Goal: Task Accomplishment & Management: Complete application form

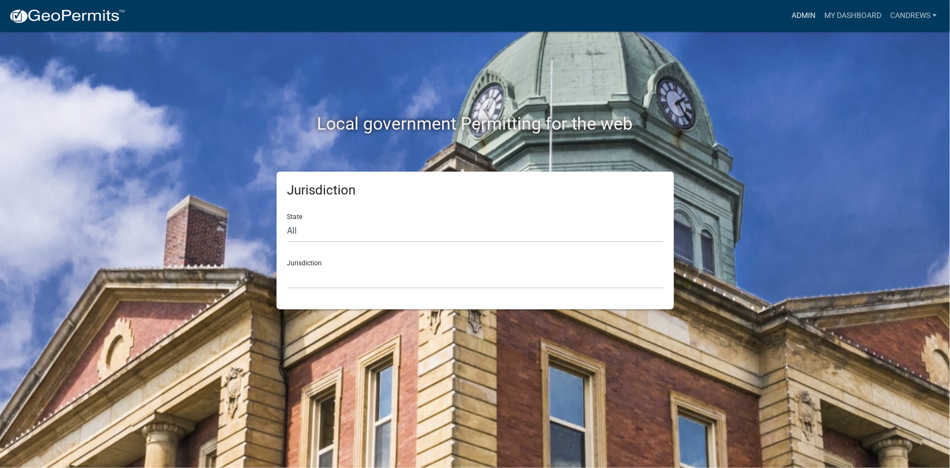
click at [787, 11] on link "Admin" at bounding box center [803, 15] width 33 height 21
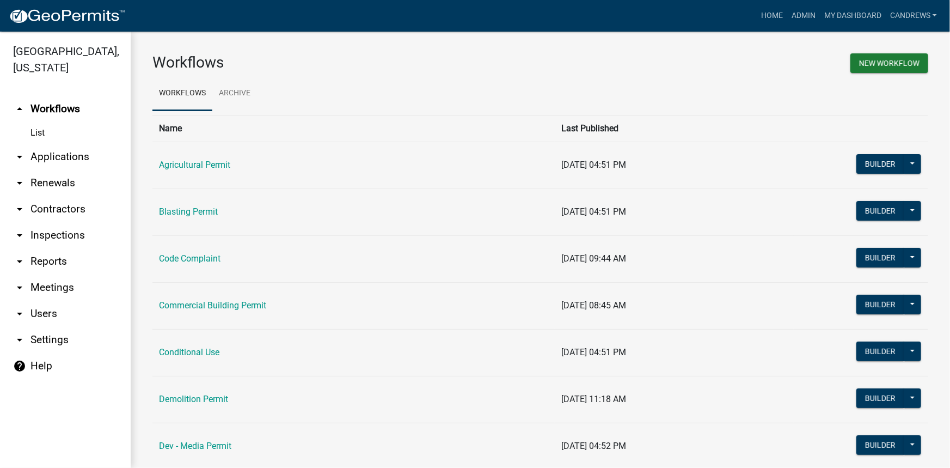
click at [71, 154] on link "arrow_drop_down Applications" at bounding box center [65, 157] width 131 height 26
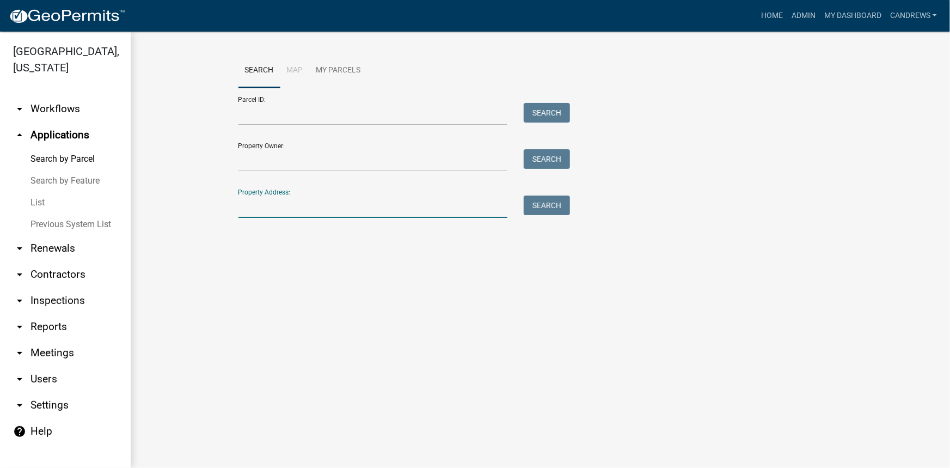
click at [266, 201] on input "Property Address:" at bounding box center [372, 206] width 269 height 22
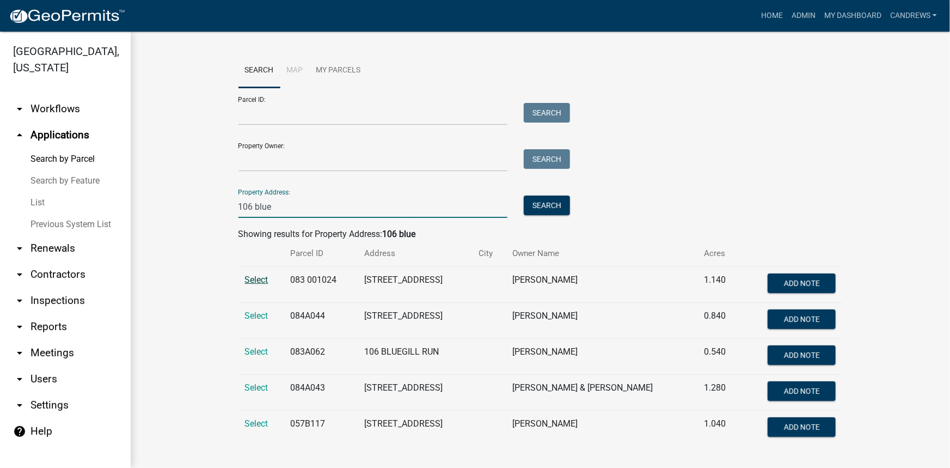
type input "106 blue"
click at [245, 278] on span "Select" at bounding box center [256, 279] width 23 height 10
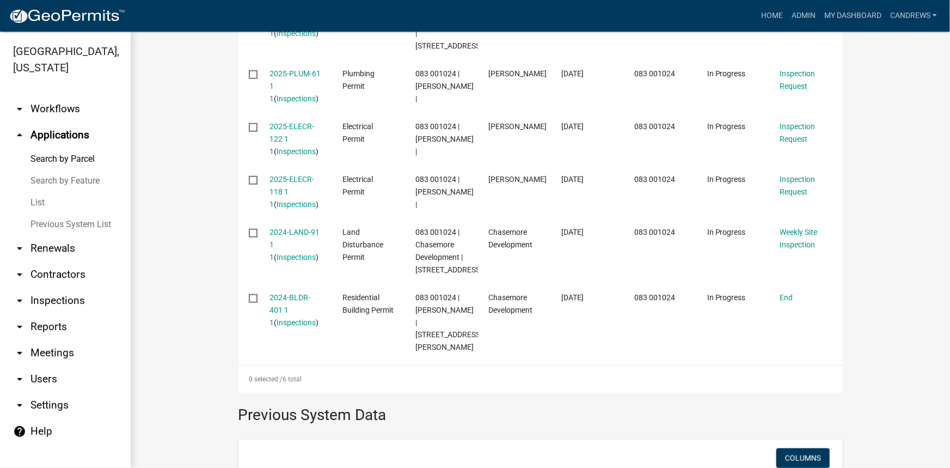
scroll to position [495, 0]
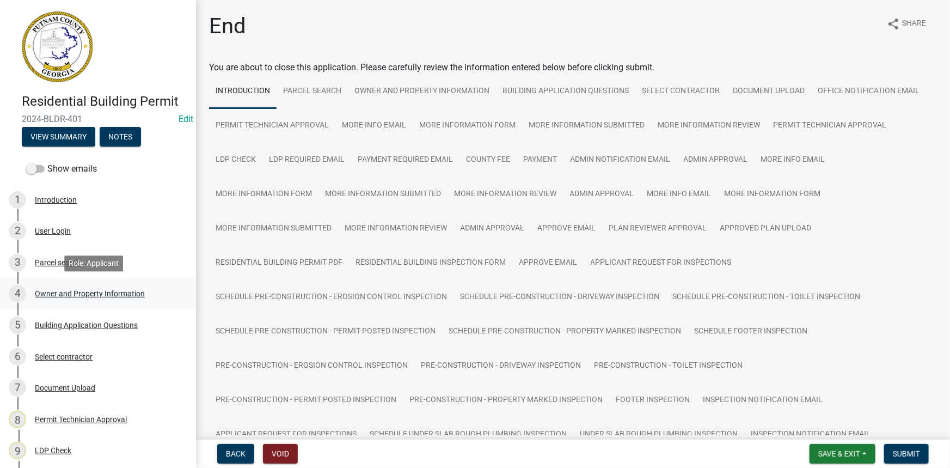
click at [74, 292] on div "Owner and Property Information" at bounding box center [90, 294] width 110 height 8
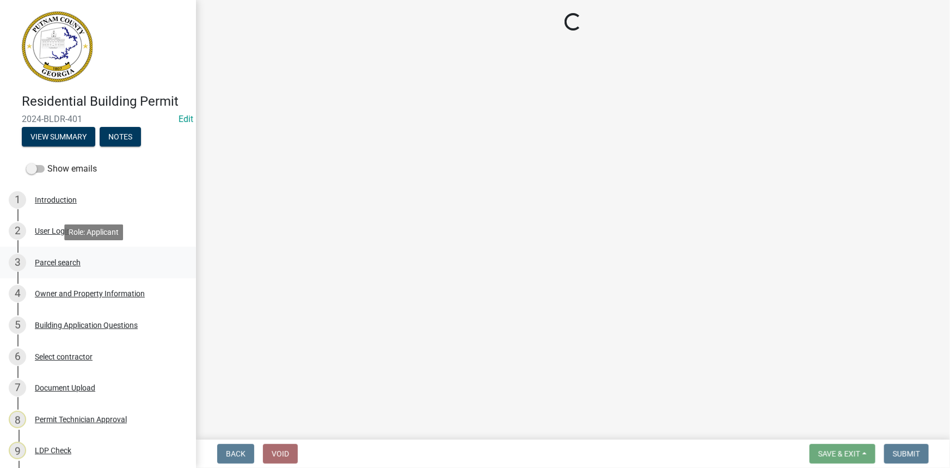
select select "34fe85c2-5f76-4343-b6bb-8ca387e0bed7"
select select "83394b22-4a11-496c-8e5c-75ade2e72faf"
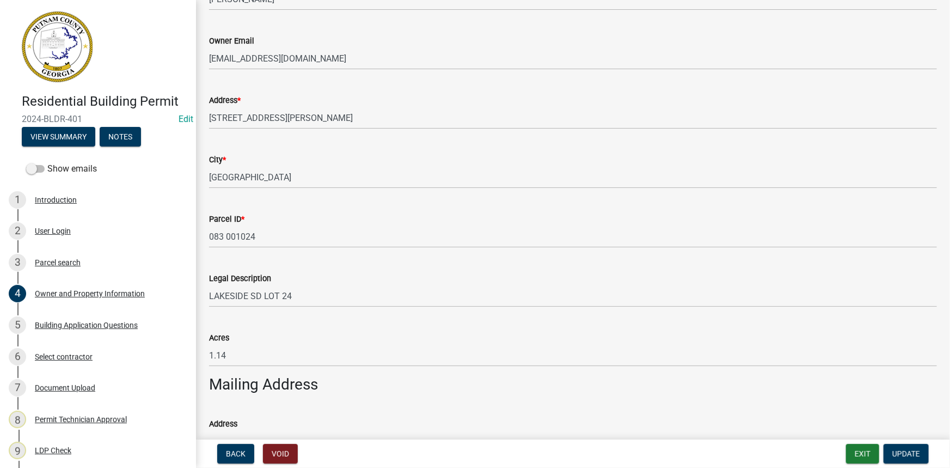
scroll to position [49, 0]
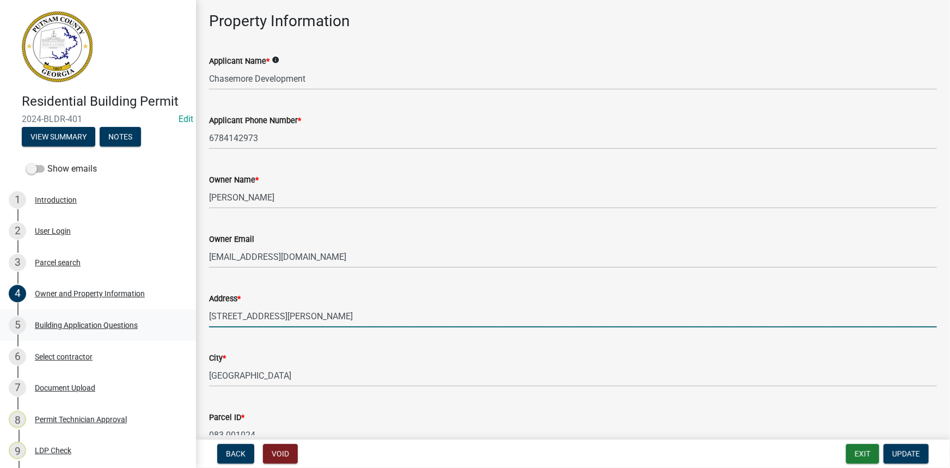
drag, startPoint x: 273, startPoint y: 311, endPoint x: 119, endPoint y: 311, distance: 154.0
click at [119, 311] on div "Residential Building Permit 2024-BLDR-401 Edit View Summary Notes Show emails 1…" at bounding box center [475, 234] width 950 height 468
click at [284, 317] on input "106 Bluewater" at bounding box center [573, 316] width 728 height 22
type input "106 BLUEWATER BLVD"
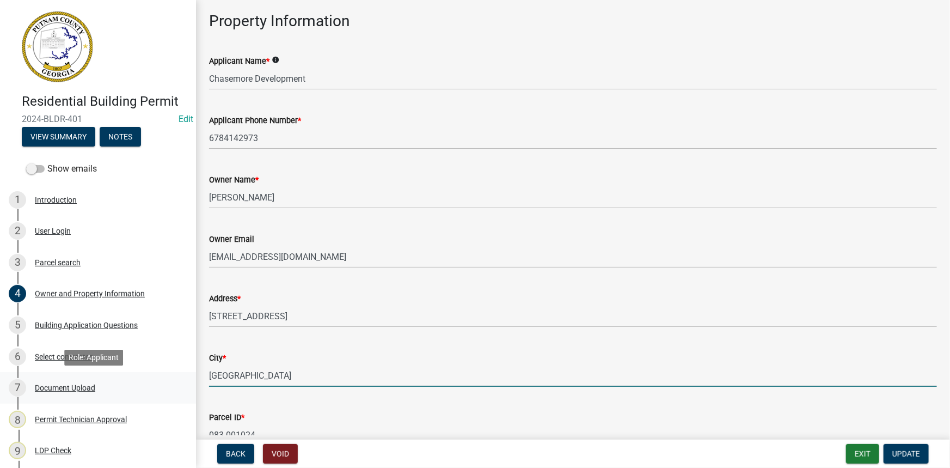
drag, startPoint x: 193, startPoint y: 374, endPoint x: 125, endPoint y: 374, distance: 68.6
click at [125, 374] on div "Residential Building Permit 2024-BLDR-401 Edit View Summary Notes Show emails 1…" at bounding box center [475, 234] width 950 height 468
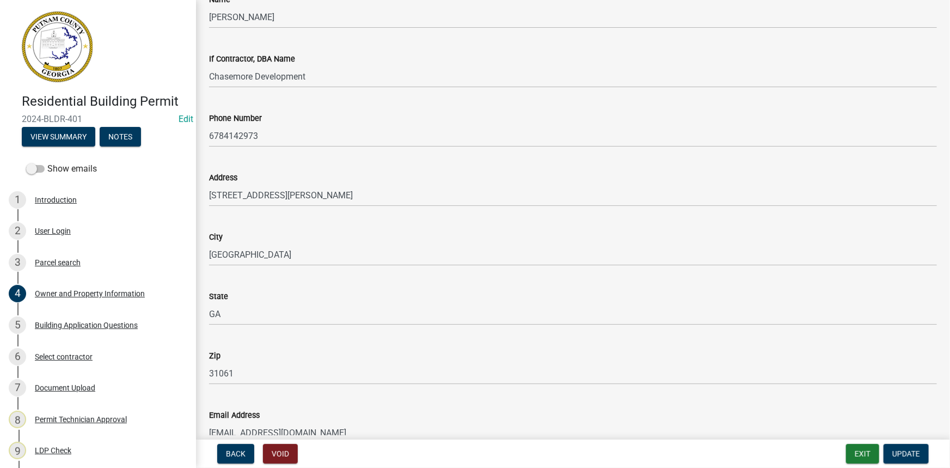
scroll to position [940, 0]
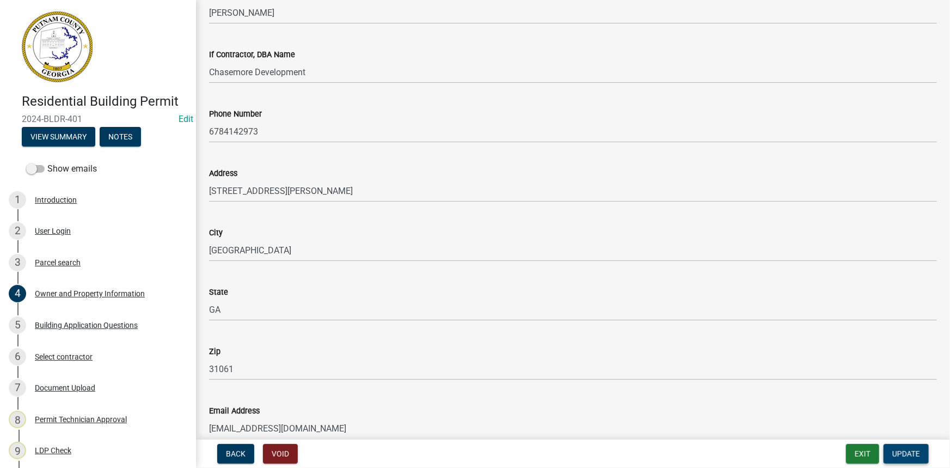
type input "EATONTON"
click at [892, 455] on span "Update" at bounding box center [906, 453] width 28 height 9
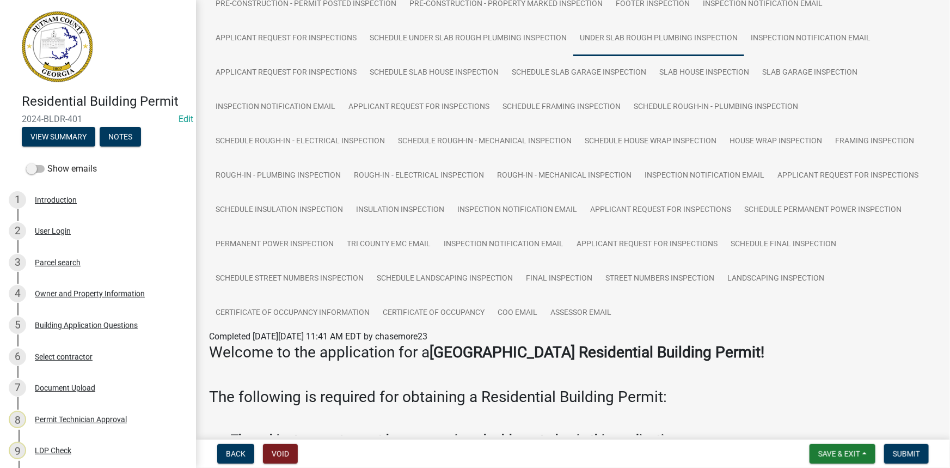
scroll to position [544, 0]
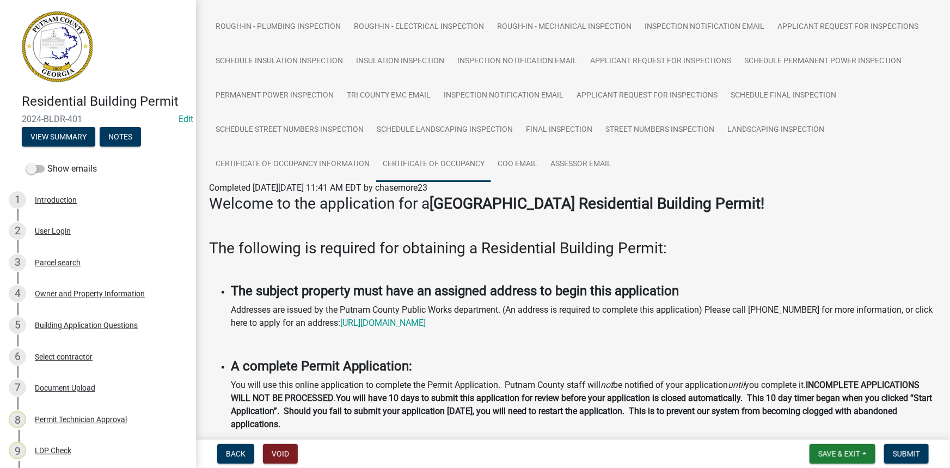
click at [446, 164] on link "Certificate of Occupancy" at bounding box center [433, 164] width 115 height 35
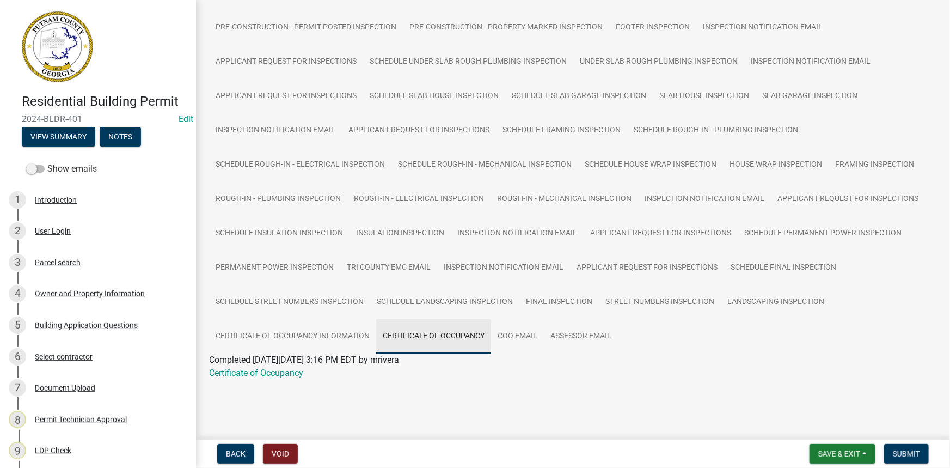
scroll to position [370, 0]
click at [286, 373] on link "Certificate of Occupancy" at bounding box center [256, 375] width 94 height 10
click at [273, 331] on link "Certificate of Occupancy Information" at bounding box center [292, 339] width 167 height 35
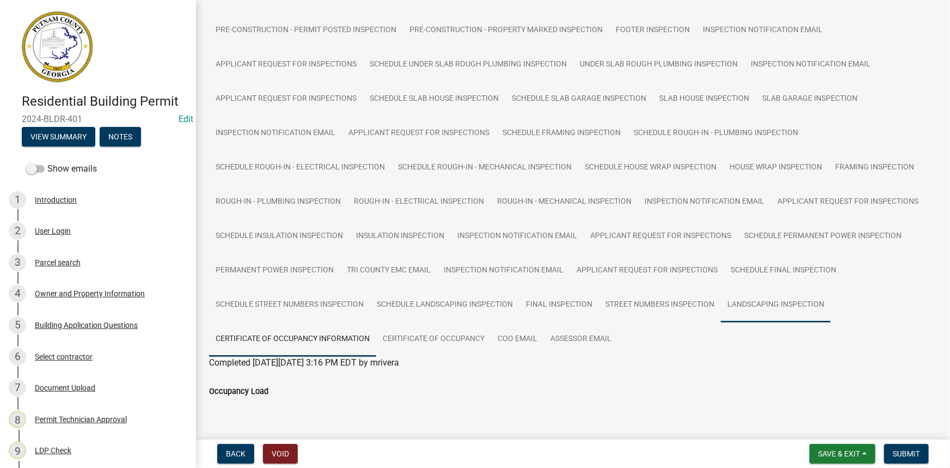
click at [757, 305] on link "Landscaping Inspection" at bounding box center [776, 304] width 110 height 35
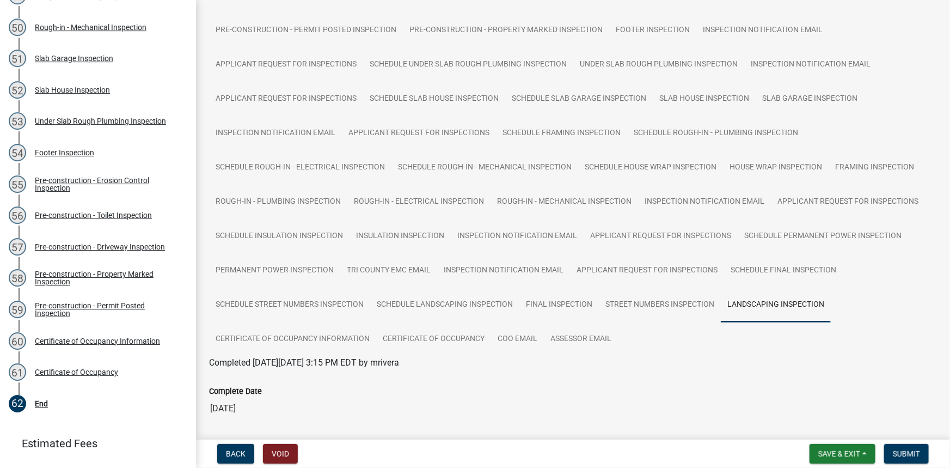
scroll to position [1760, 0]
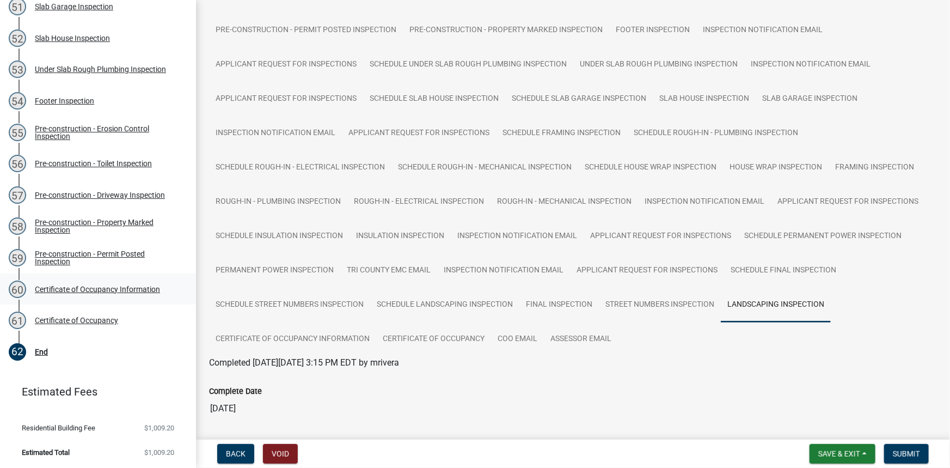
click at [66, 294] on div "60 Certificate of Occupancy Information" at bounding box center [94, 288] width 170 height 17
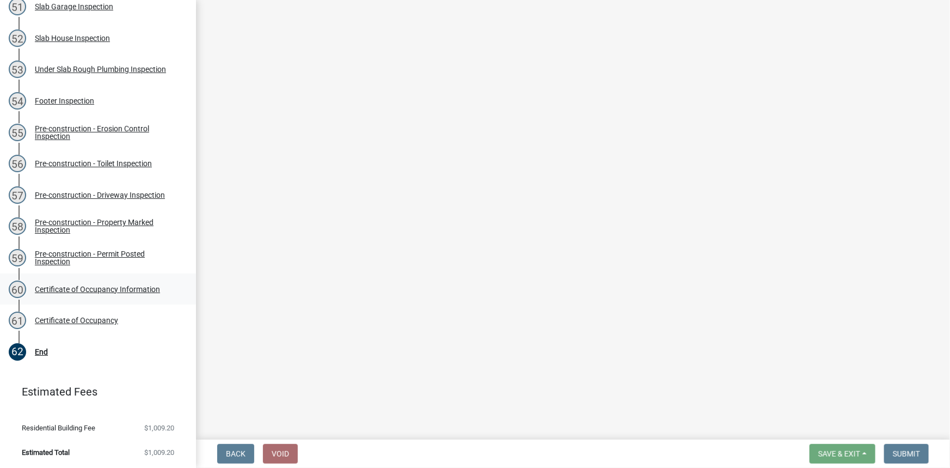
scroll to position [0, 0]
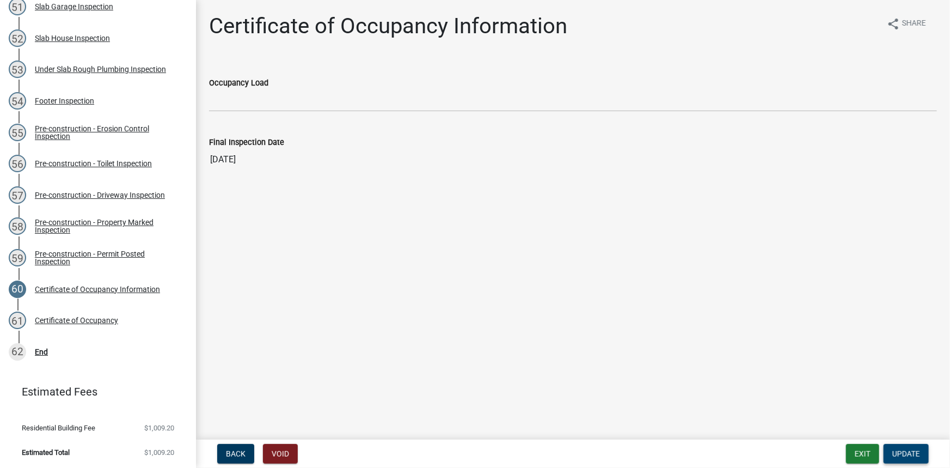
click at [898, 454] on span "Update" at bounding box center [906, 453] width 28 height 9
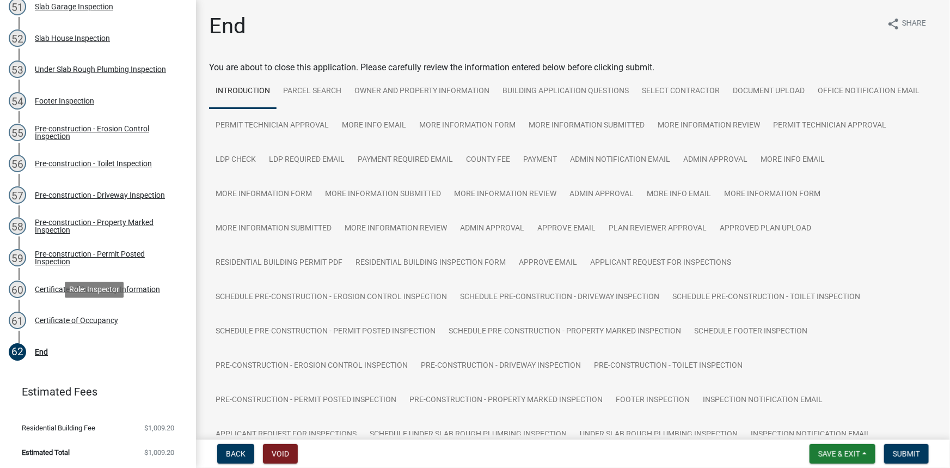
click at [103, 320] on div "Certificate of Occupancy" at bounding box center [76, 320] width 83 height 8
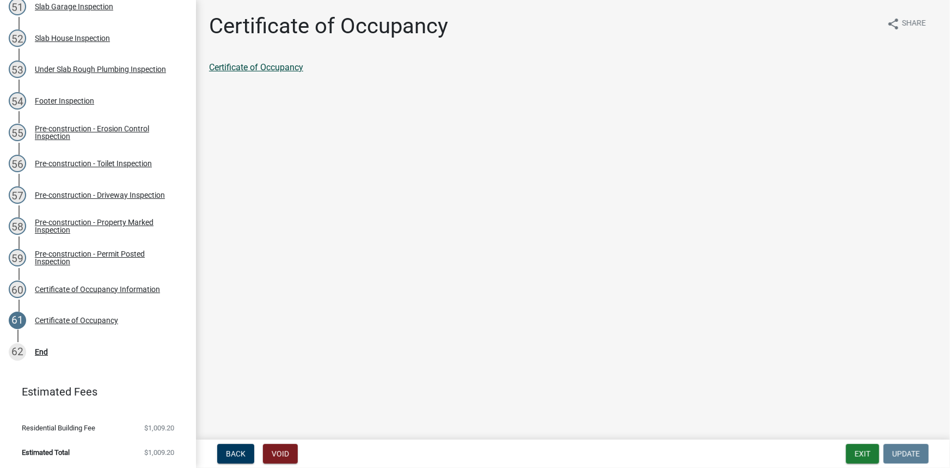
click at [286, 70] on link "Certificate of Occupancy" at bounding box center [256, 67] width 94 height 10
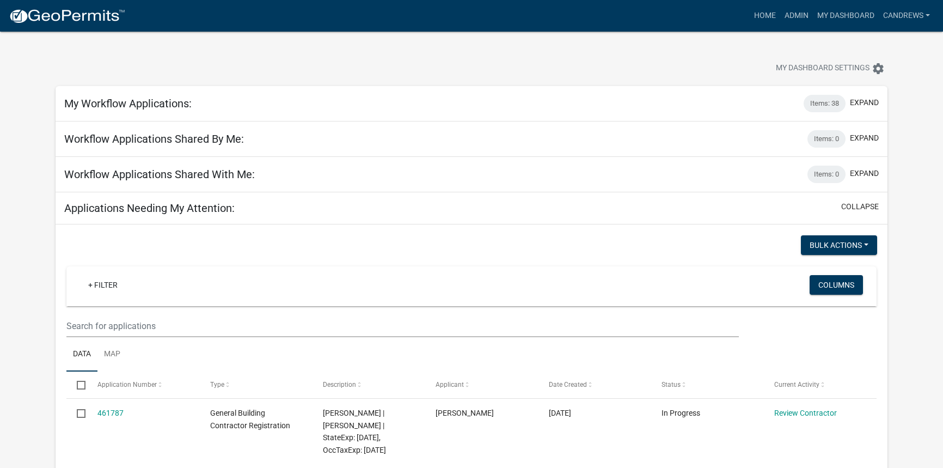
select select "2: 50"
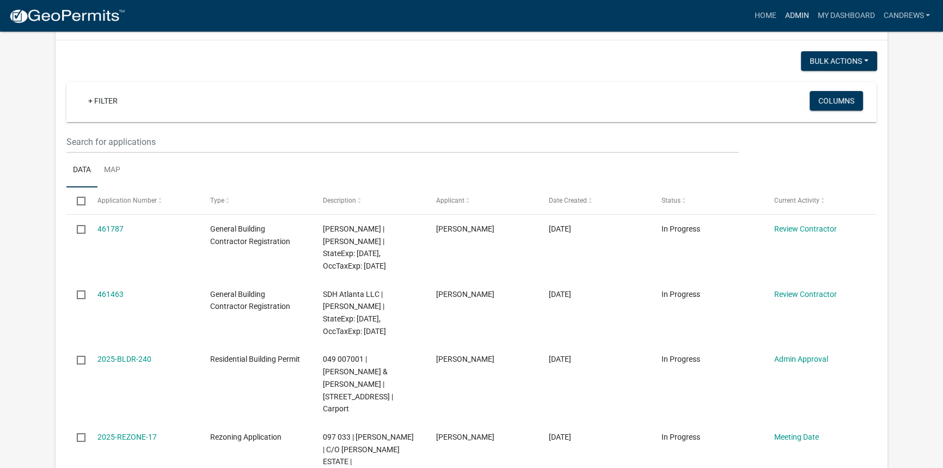
click at [795, 17] on link "Admin" at bounding box center [796, 15] width 33 height 21
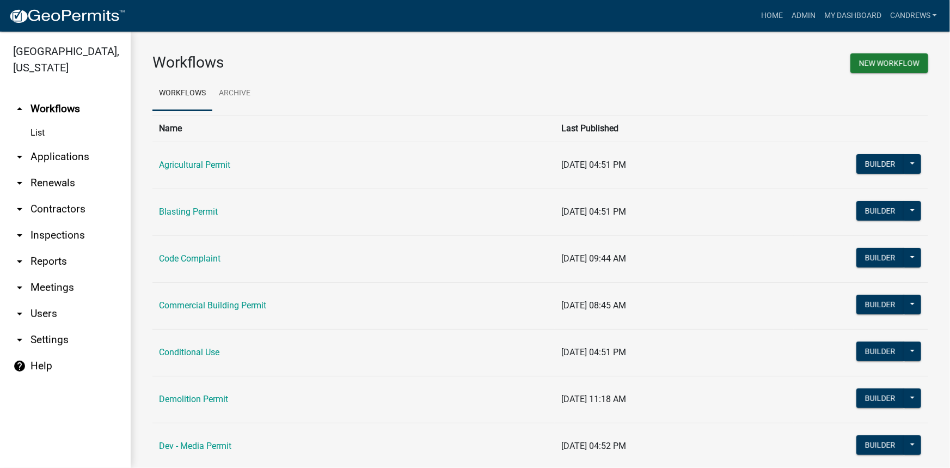
click at [67, 157] on link "arrow_drop_down Applications" at bounding box center [65, 157] width 131 height 26
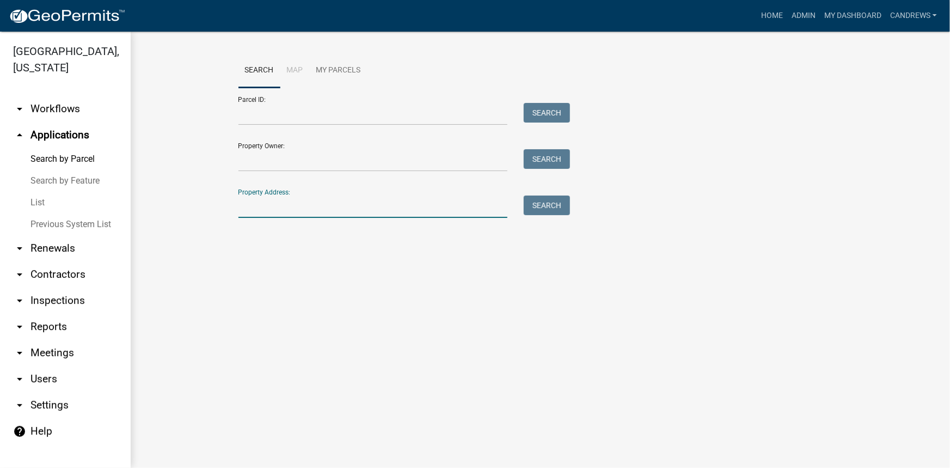
click at [325, 206] on input "Property Address:" at bounding box center [372, 206] width 269 height 22
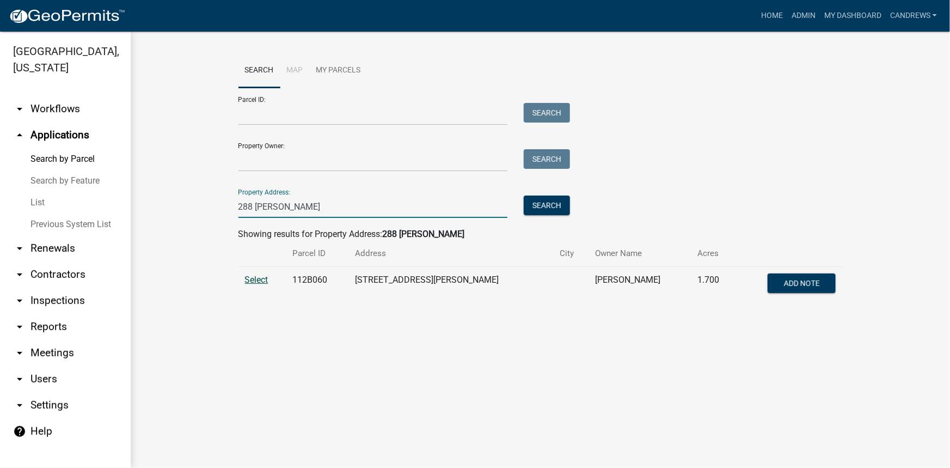
type input "288 SINCLAIR"
click at [267, 281] on span "Select" at bounding box center [256, 279] width 23 height 10
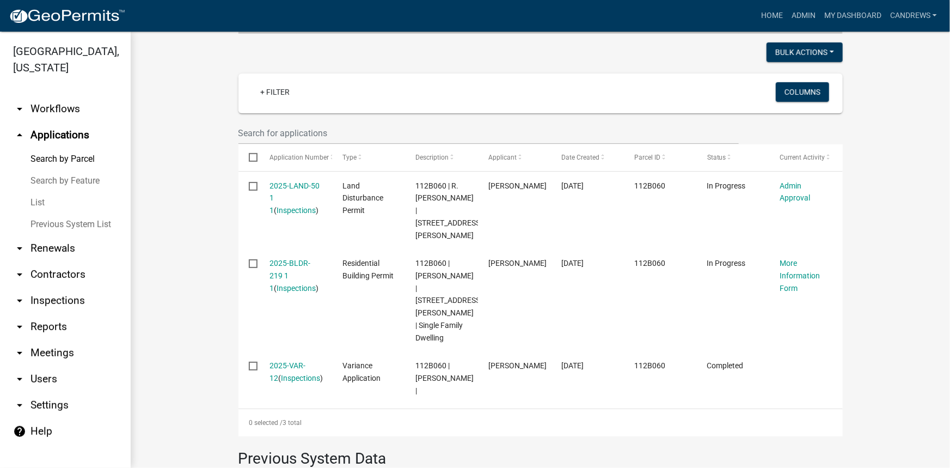
scroll to position [297, 0]
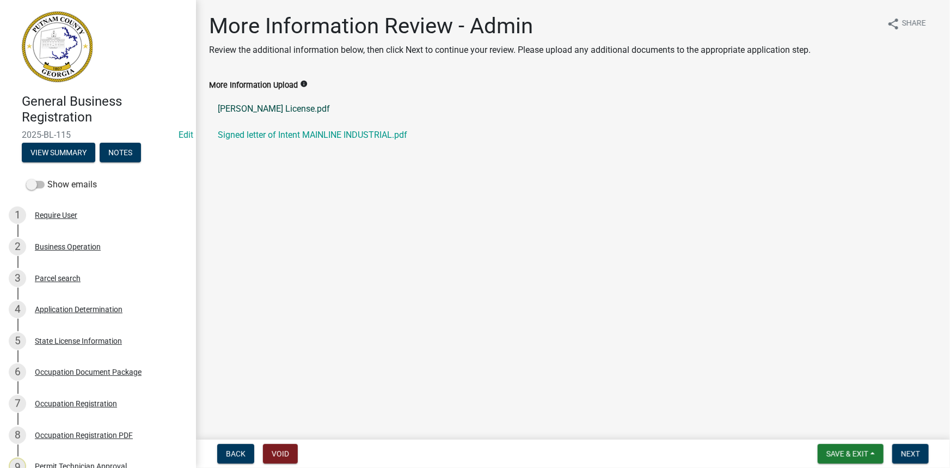
click at [274, 103] on link "Adam License.pdf" at bounding box center [573, 109] width 728 height 26
click at [290, 138] on link "Signed letter of Intent MAINLINE INDUSTRIAL.pdf" at bounding box center [573, 135] width 728 height 26
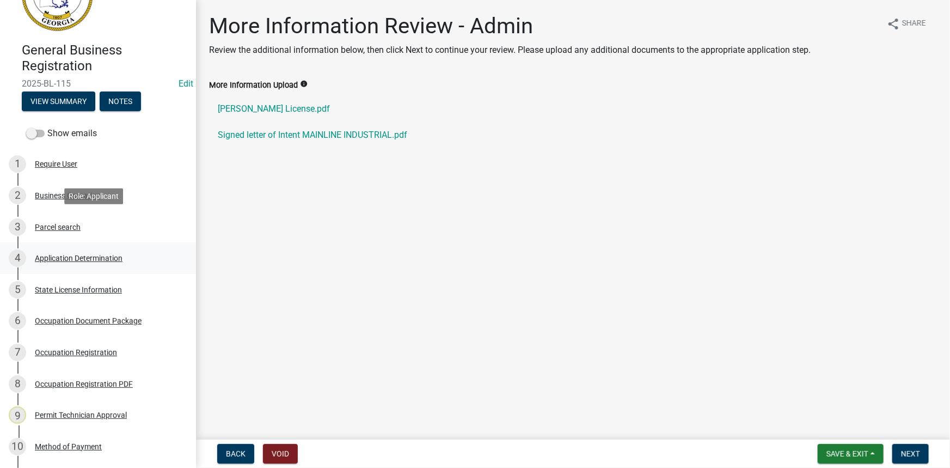
scroll to position [49, 0]
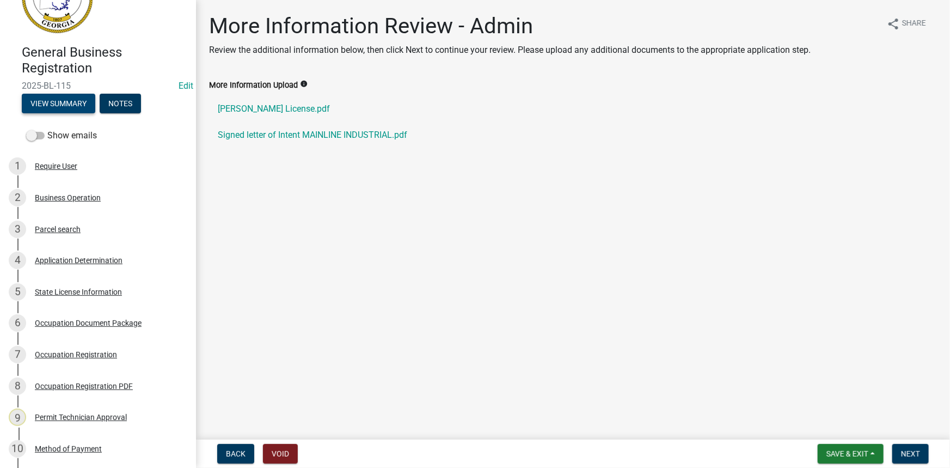
click at [73, 107] on button "View Summary" at bounding box center [58, 104] width 73 height 20
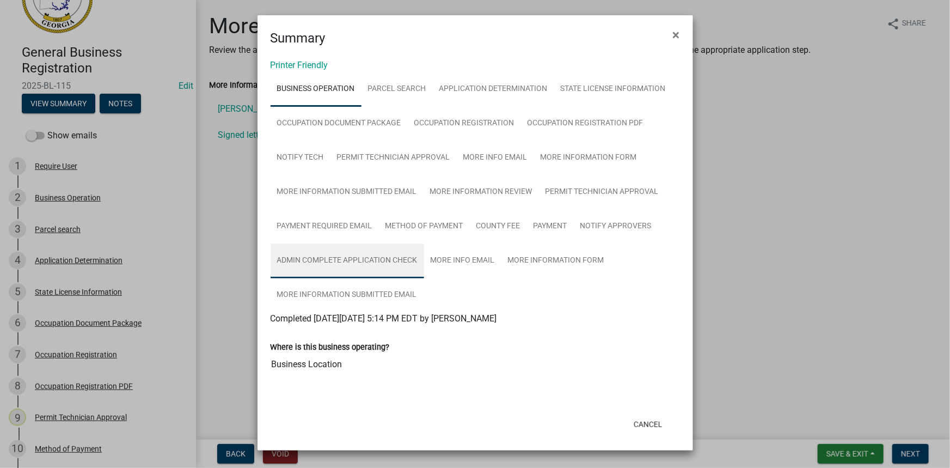
click at [324, 263] on link "Admin Complete Application Check" at bounding box center [347, 260] width 153 height 35
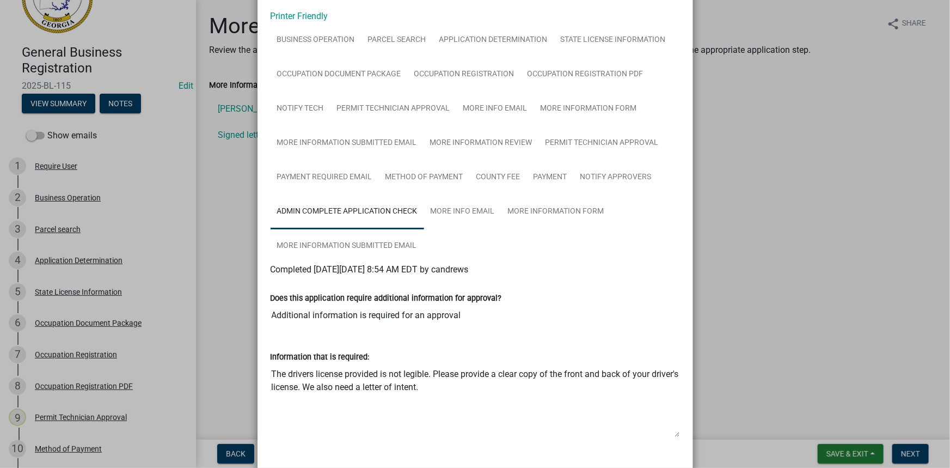
click at [89, 345] on ngb-modal-window "Summary × Printer Friendly Business Operation Parcel search Application Determi…" at bounding box center [475, 234] width 950 height 468
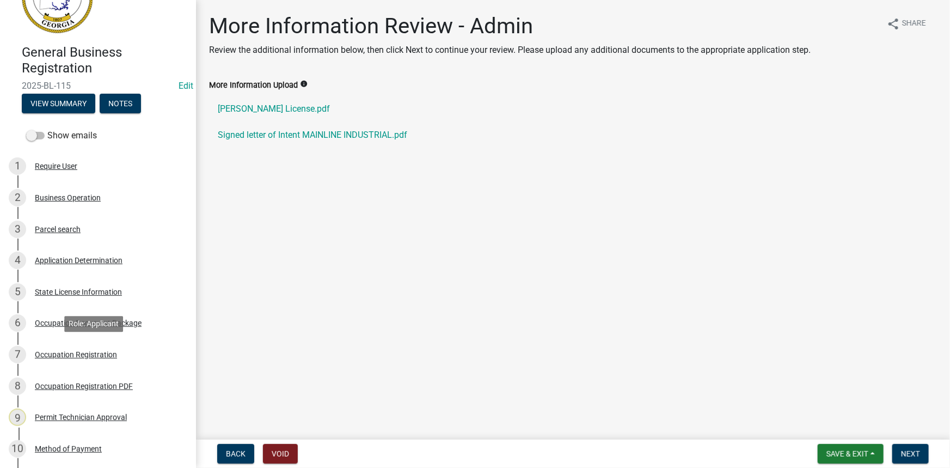
click at [83, 353] on div "Occupation Registration" at bounding box center [76, 355] width 82 height 8
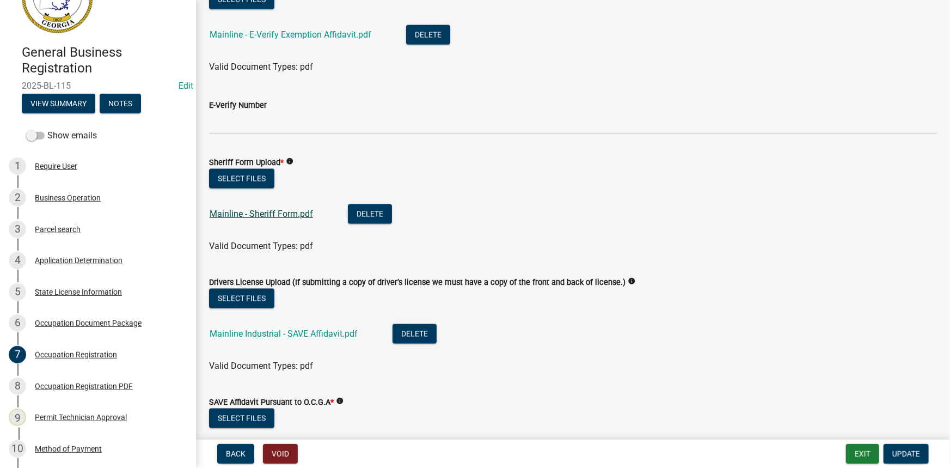
scroll to position [890, 0]
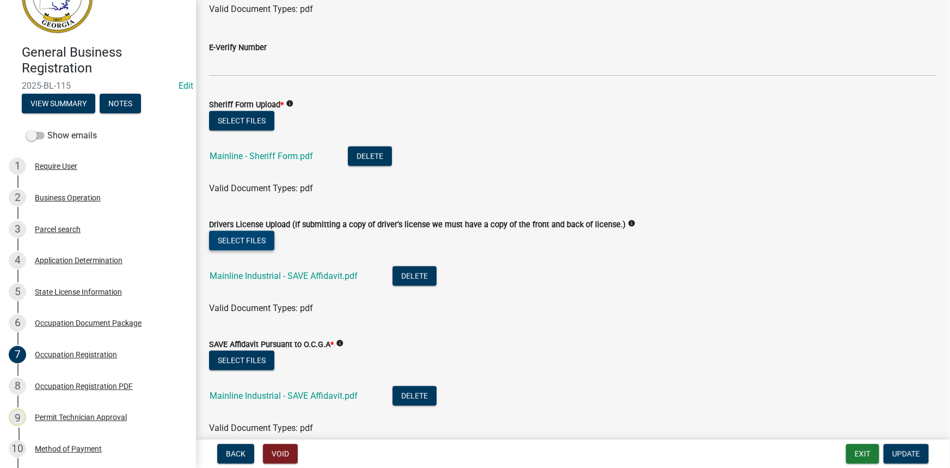
click at [244, 243] on button "Select files" at bounding box center [241, 241] width 65 height 20
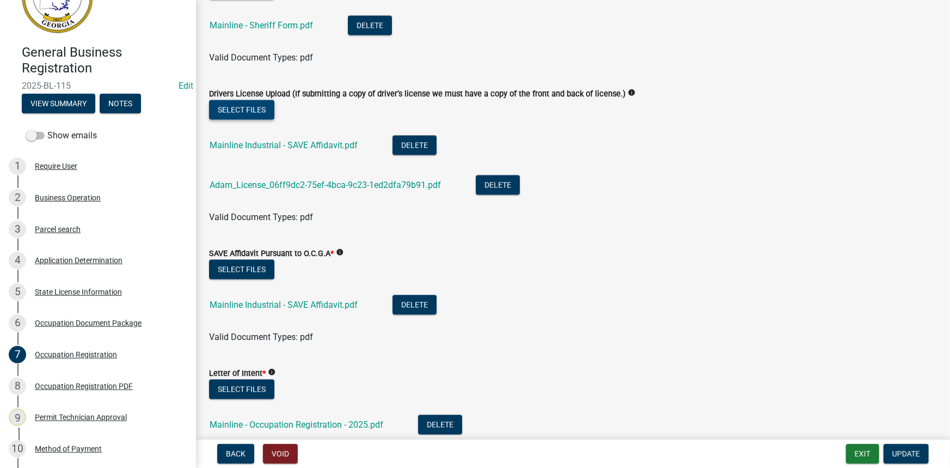
scroll to position [1039, 0]
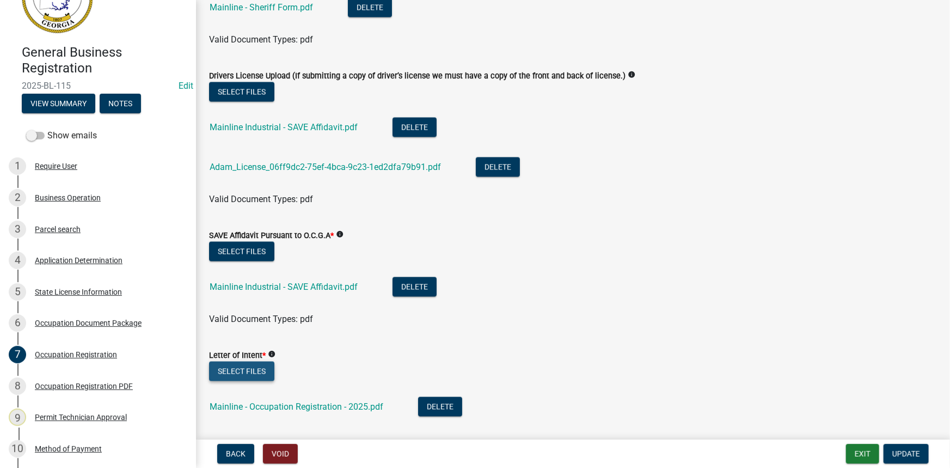
click at [238, 370] on button "Select files" at bounding box center [241, 371] width 65 height 20
click at [912, 448] on button "Update" at bounding box center [905, 454] width 45 height 20
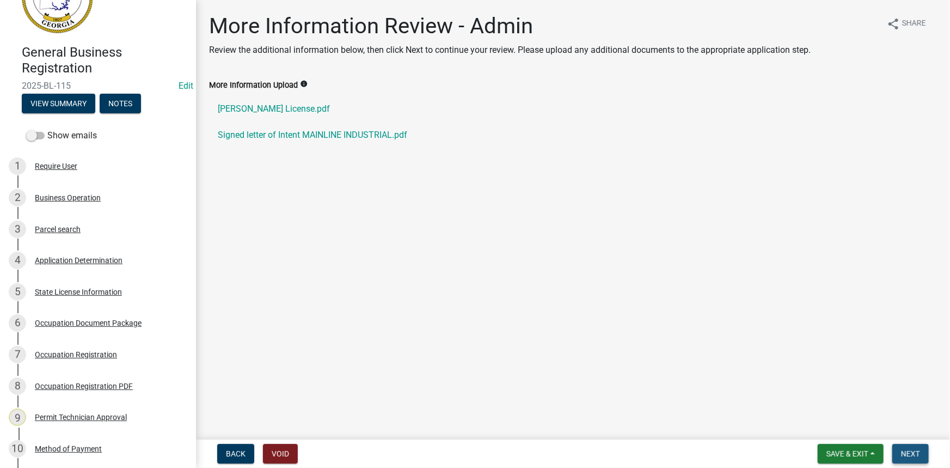
click at [902, 446] on button "Next" at bounding box center [910, 454] width 36 height 20
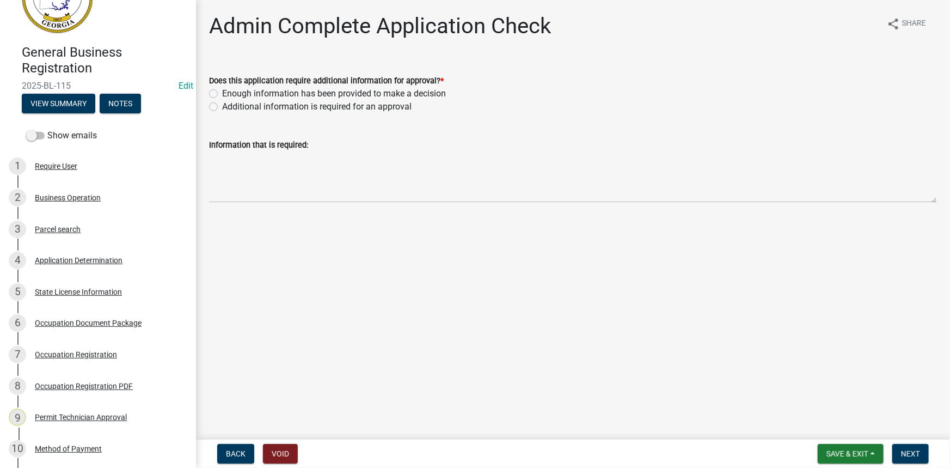
click at [281, 90] on label "Enough information has been provided to make a decision" at bounding box center [334, 93] width 224 height 13
click at [229, 90] on input "Enough information has been provided to make a decision" at bounding box center [225, 90] width 7 height 7
radio input "true"
click at [898, 454] on button "Next" at bounding box center [910, 454] width 36 height 20
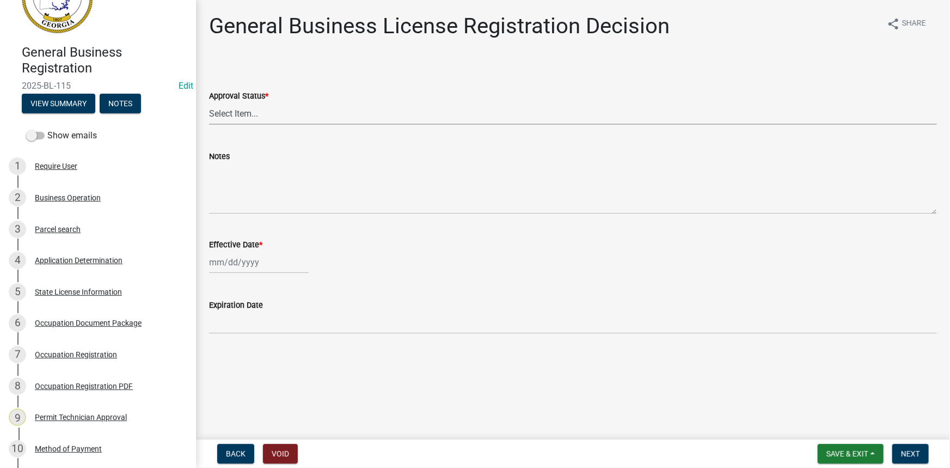
click at [250, 123] on select "Select Item... Approved Denied" at bounding box center [573, 113] width 728 height 22
click at [209, 102] on select "Select Item... Approved Denied" at bounding box center [573, 113] width 728 height 22
select select "4b86b809-39dd-4c68-9f3d-fdb3e7050482"
select select "8"
select select "2025"
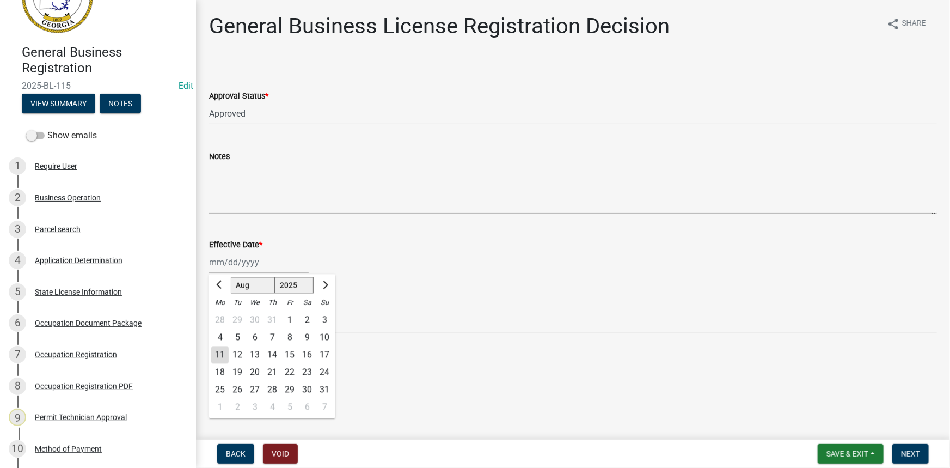
click at [229, 257] on div "Jan Feb Mar Apr May Jun Jul Aug Sep Oct Nov Dec 1525 1526 1527 1528 1529 1530 1…" at bounding box center [259, 262] width 100 height 22
click at [221, 352] on div "11" at bounding box center [219, 354] width 17 height 17
type input "08/11/2025"
click at [901, 457] on span "Next" at bounding box center [910, 453] width 19 height 9
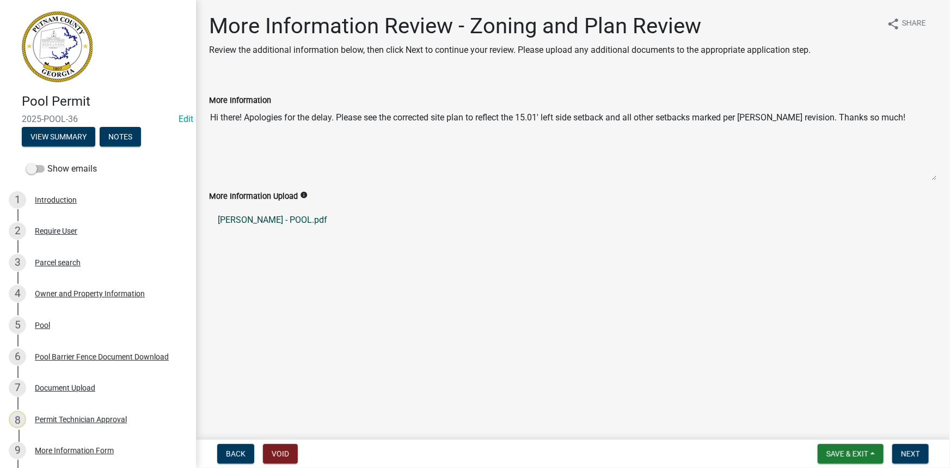
click at [237, 222] on link "[PERSON_NAME] - POOL.pdf" at bounding box center [573, 220] width 728 height 26
